Goal: Information Seeking & Learning: Learn about a topic

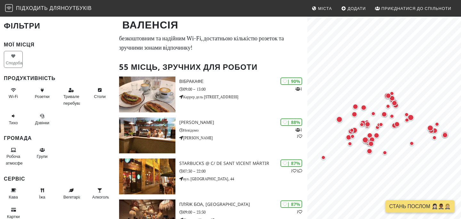
scroll to position [34, 0]
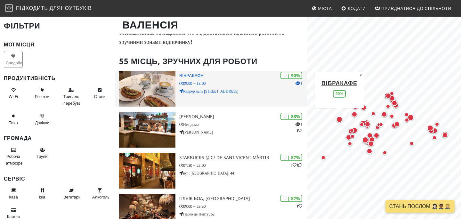
click at [194, 75] on font "Вібракафе" at bounding box center [191, 75] width 24 height 6
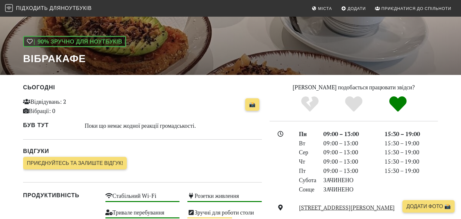
scroll to position [28, 0]
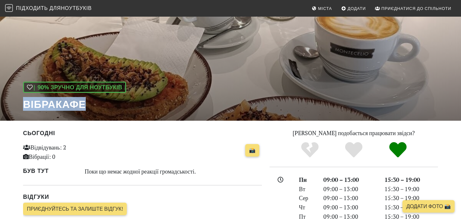
drag, startPoint x: 85, startPoint y: 104, endPoint x: 18, endPoint y: 100, distance: 67.6
click at [18, 100] on div "| 90% зручно для ноутбуків Вібракафе" at bounding box center [230, 54] width 461 height 133
copy font "Вібракафе"
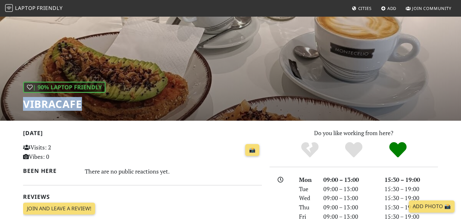
drag, startPoint x: 21, startPoint y: 104, endPoint x: 89, endPoint y: 105, distance: 67.8
click at [89, 105] on div "| 90% Laptop Friendly Vibracafe" at bounding box center [230, 54] width 461 height 133
copy h1 "Vibracafe"
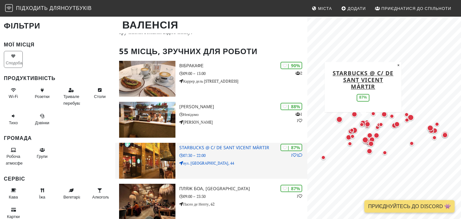
scroll to position [44, 0]
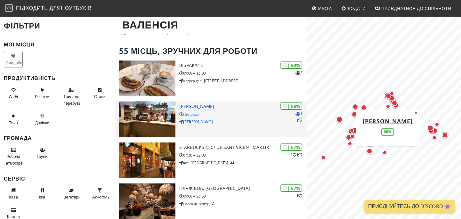
click at [199, 107] on font "Гісанте Рохо" at bounding box center [196, 106] width 35 height 6
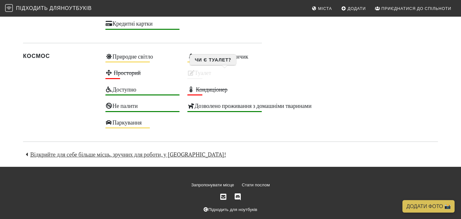
scroll to position [391, 0]
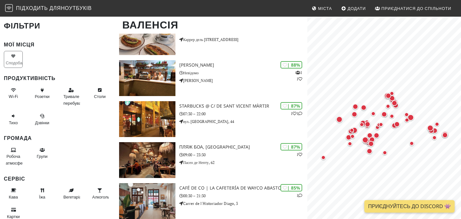
scroll to position [86, 0]
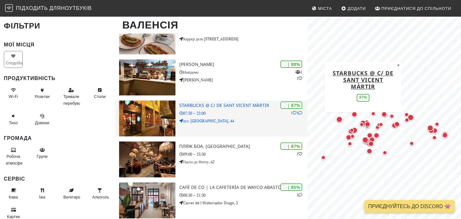
click at [219, 107] on font "Starbucks @ C/ de Sant Vicent Màrtir" at bounding box center [224, 105] width 90 height 6
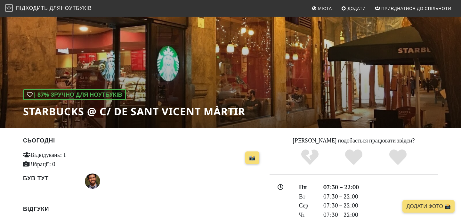
scroll to position [19, 0]
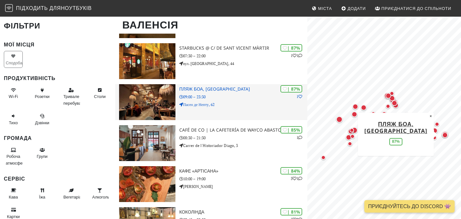
scroll to position [144, 0]
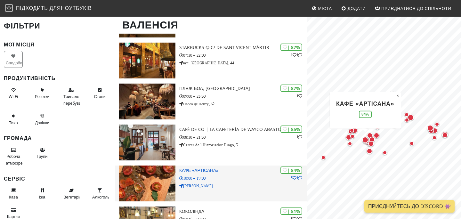
click at [193, 171] on font "Кафе «АртіСана»" at bounding box center [198, 170] width 39 height 6
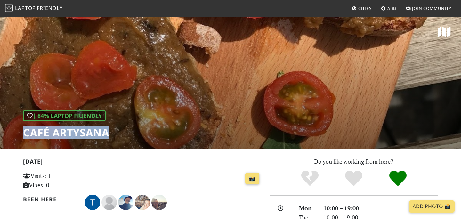
drag, startPoint x: 24, startPoint y: 130, endPoint x: 110, endPoint y: 130, distance: 86.0
click at [110, 130] on div "| 84% Laptop Friendly Café ArtySana" at bounding box center [230, 82] width 461 height 133
copy h1 "Café ArtySana"
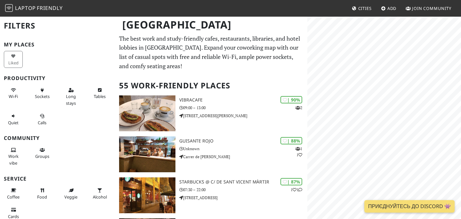
scroll to position [144, 0]
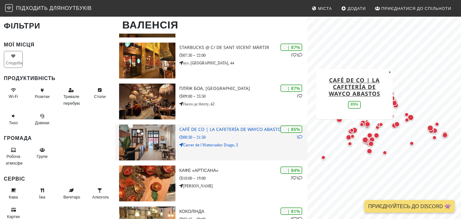
click at [224, 131] on font "Café de CO | La cafetería de Wayco Abastos" at bounding box center [231, 129] width 105 height 6
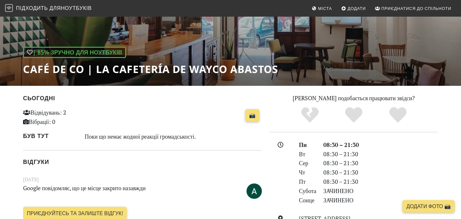
scroll to position [41, 0]
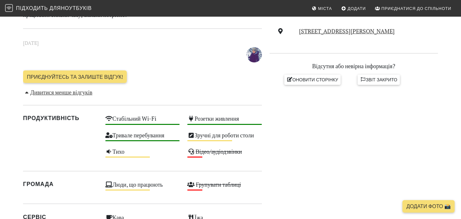
scroll to position [264, 0]
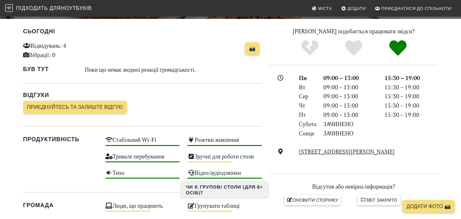
scroll to position [123, 0]
